Goal: Check status: Check status

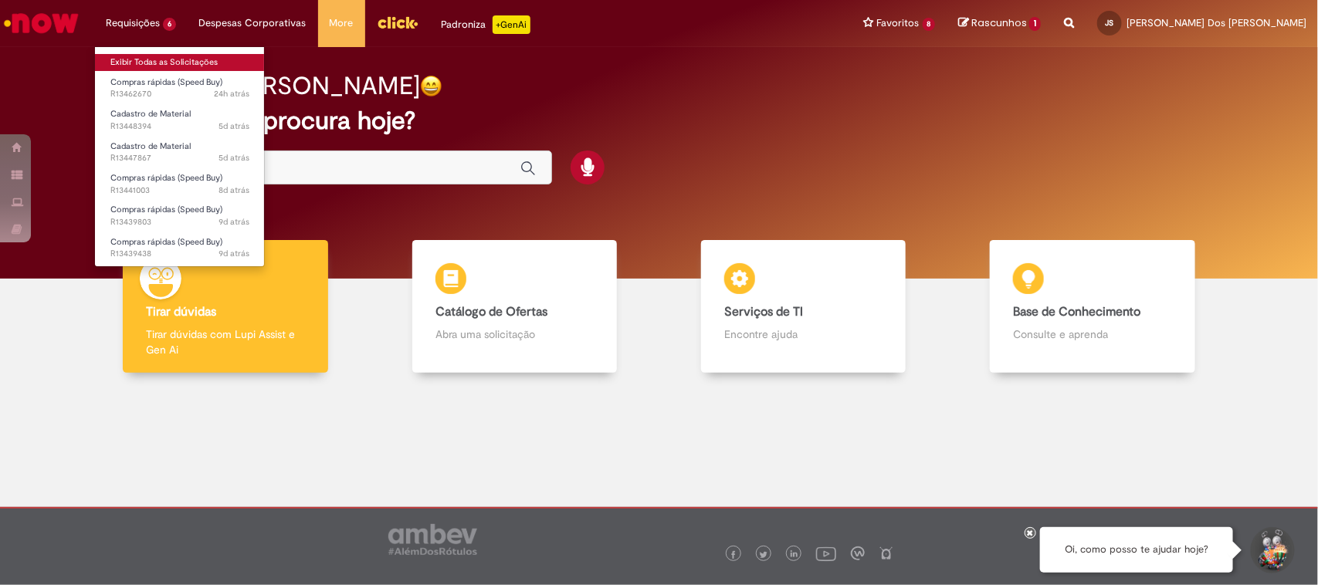
click at [160, 59] on link "Exibir Todas as Solicitações" at bounding box center [180, 62] width 170 height 17
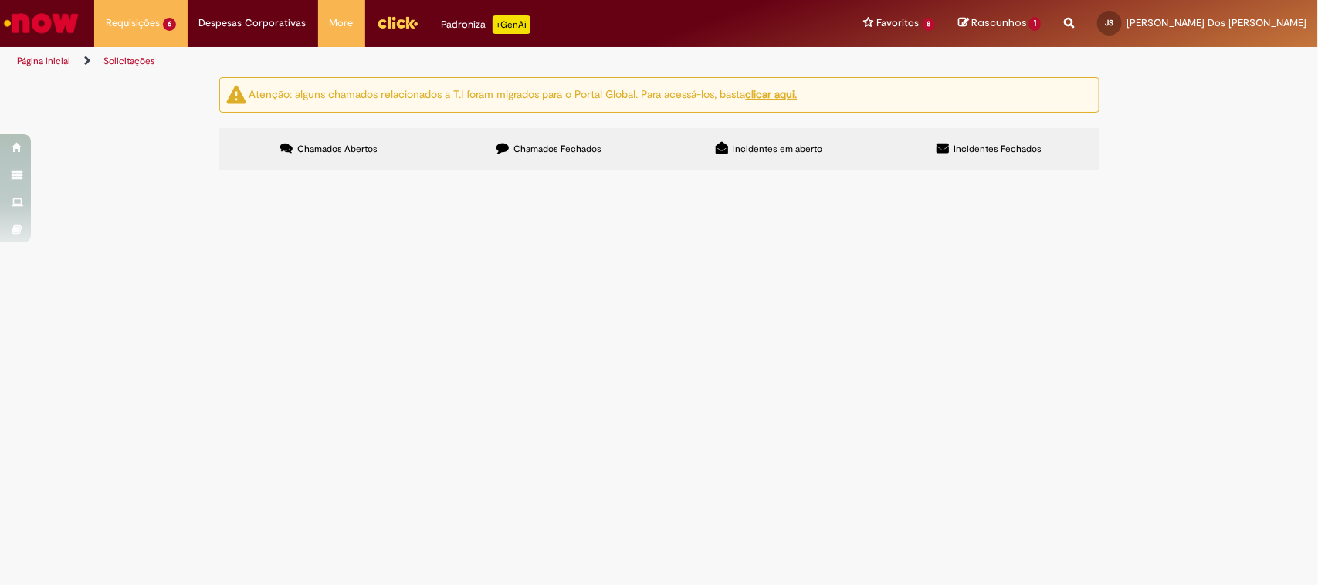
click at [499, 152] on icon at bounding box center [502, 148] width 12 height 12
click at [0, 0] on span "Compras rápidas (Speed Buy)" at bounding box center [0, 0] width 0 height 0
click at [0, 0] on span "Manometro estação de cip adegas" at bounding box center [0, 0] width 0 height 0
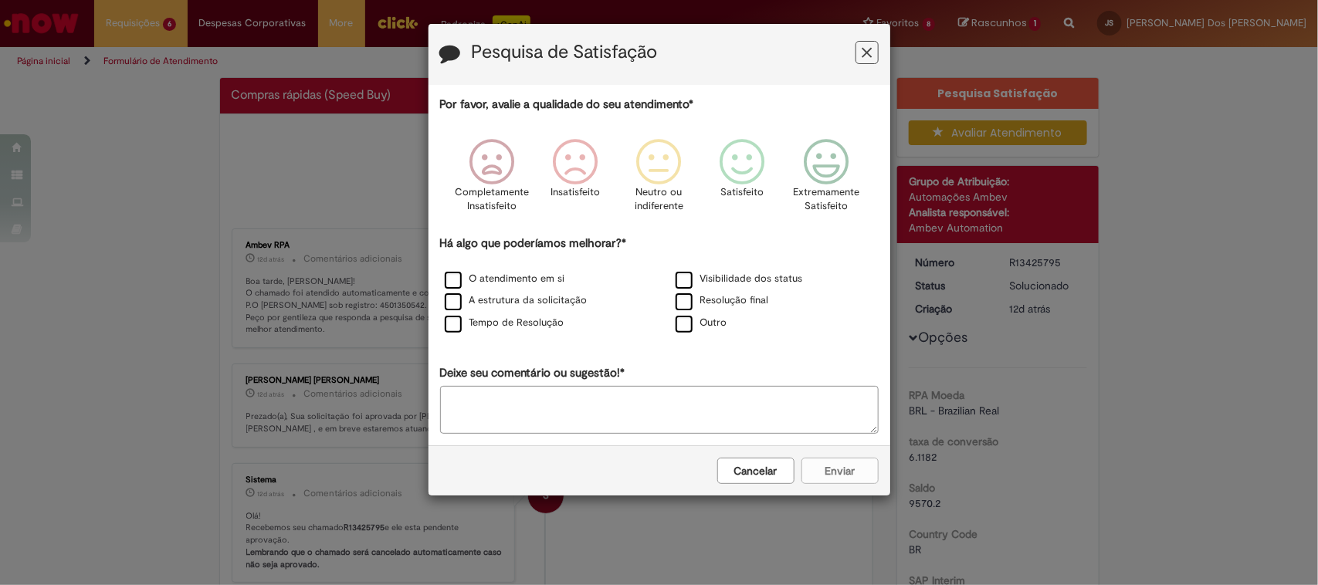
click at [766, 469] on button "Cancelar" at bounding box center [755, 471] width 77 height 26
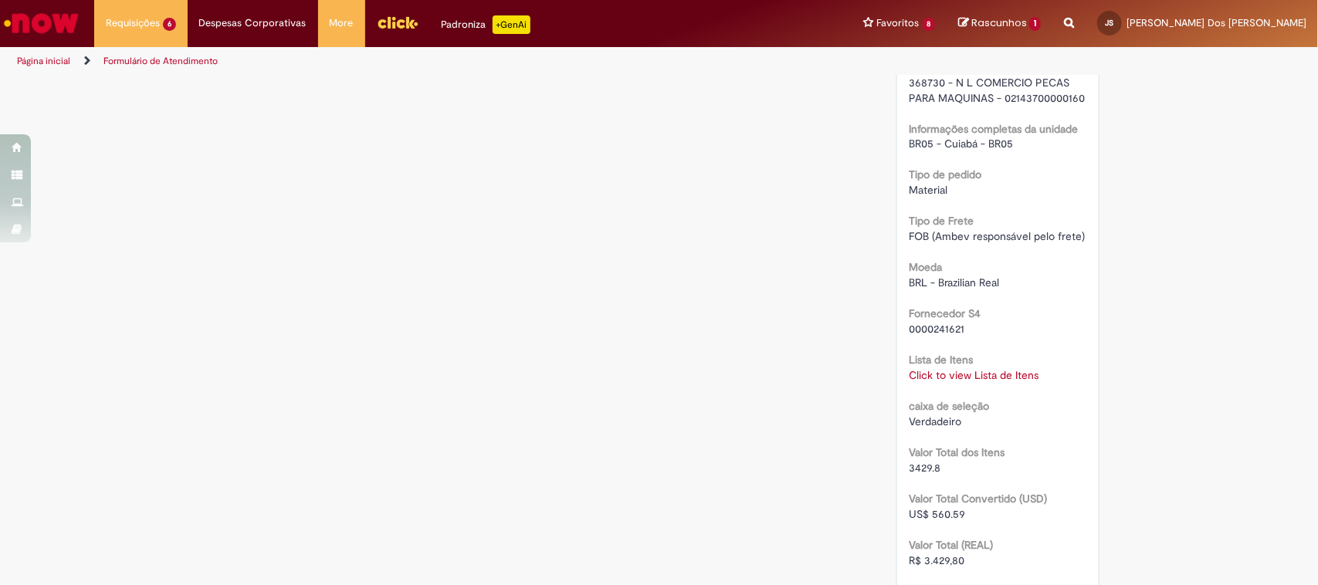
scroll to position [1351, 0]
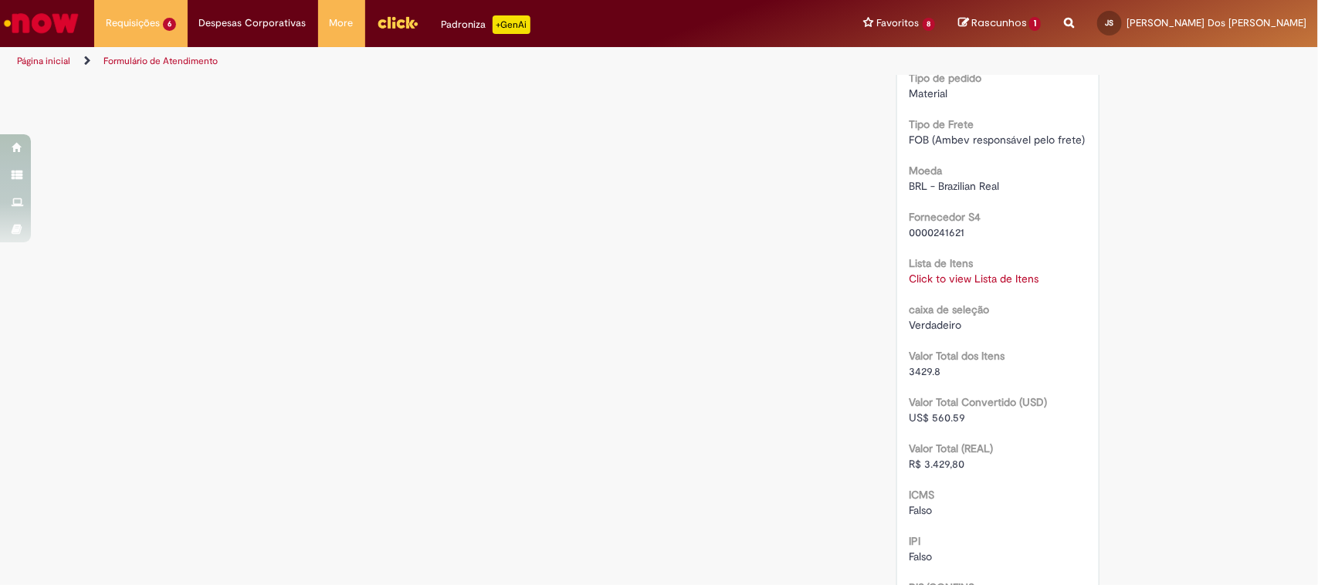
click at [977, 283] on link "Click to view Lista de Itens" at bounding box center [974, 279] width 130 height 14
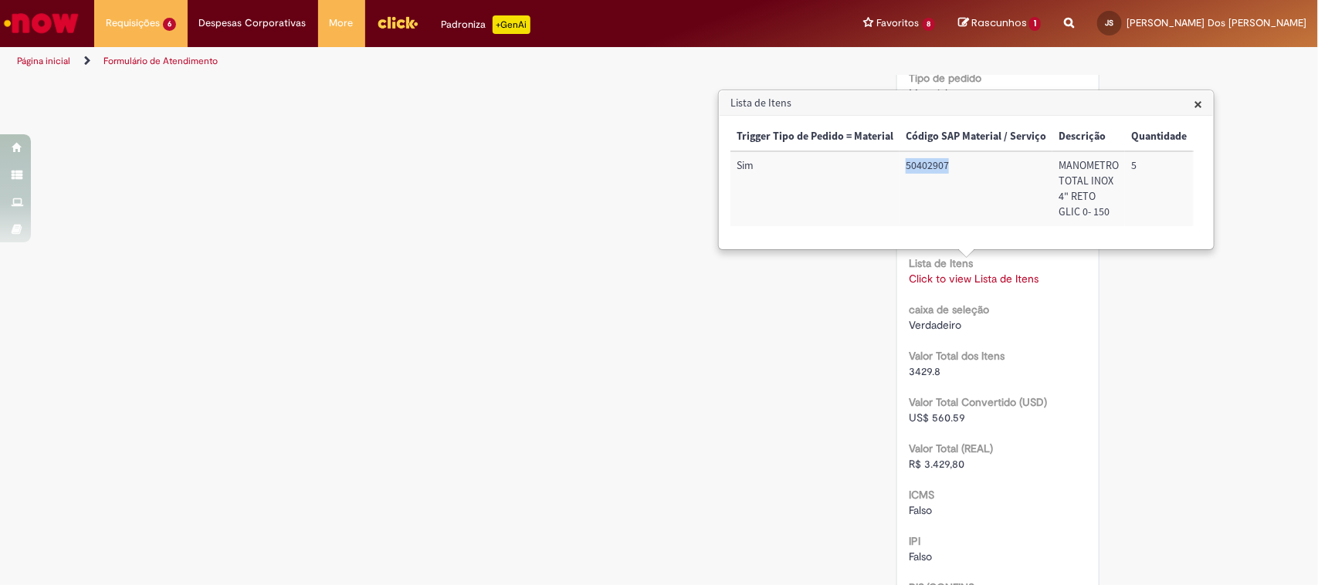
drag, startPoint x: 916, startPoint y: 164, endPoint x: 960, endPoint y: 168, distance: 43.3
click at [960, 168] on td "50402907" at bounding box center [975, 188] width 153 height 75
copy td "50402907"
